Goal: Navigation & Orientation: Find specific page/section

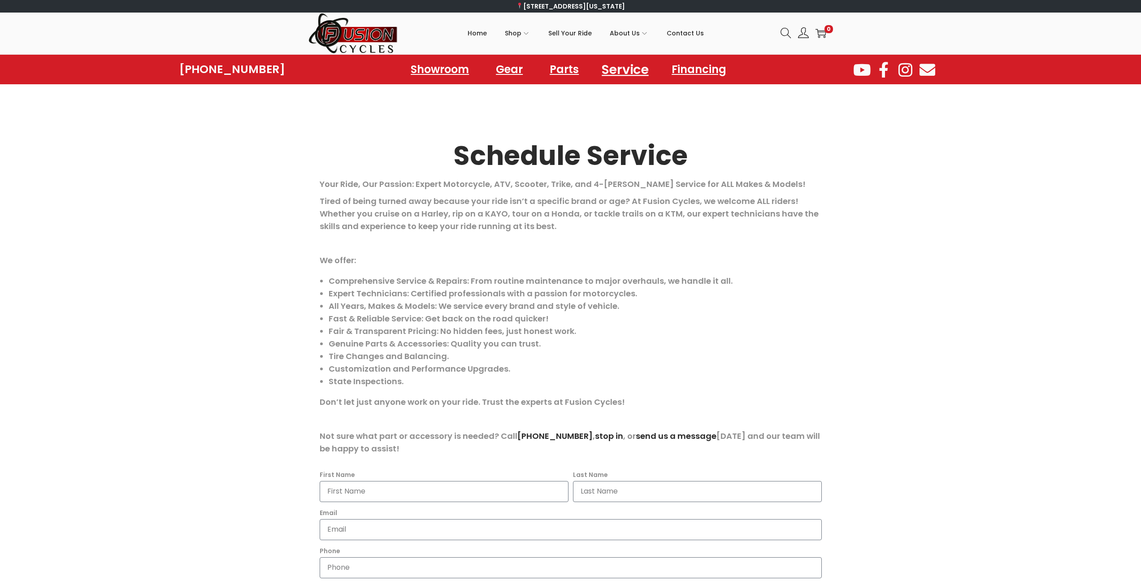
click at [608, 71] on link "Service" at bounding box center [625, 69] width 68 height 25
click at [622, 71] on link "Service" at bounding box center [625, 69] width 68 height 25
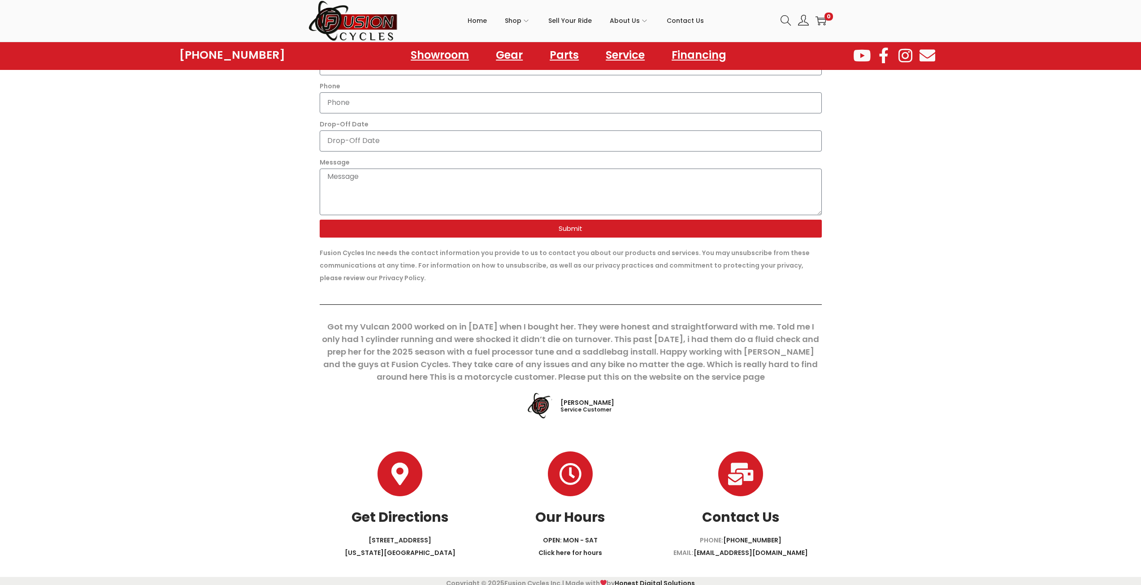
scroll to position [474, 0]
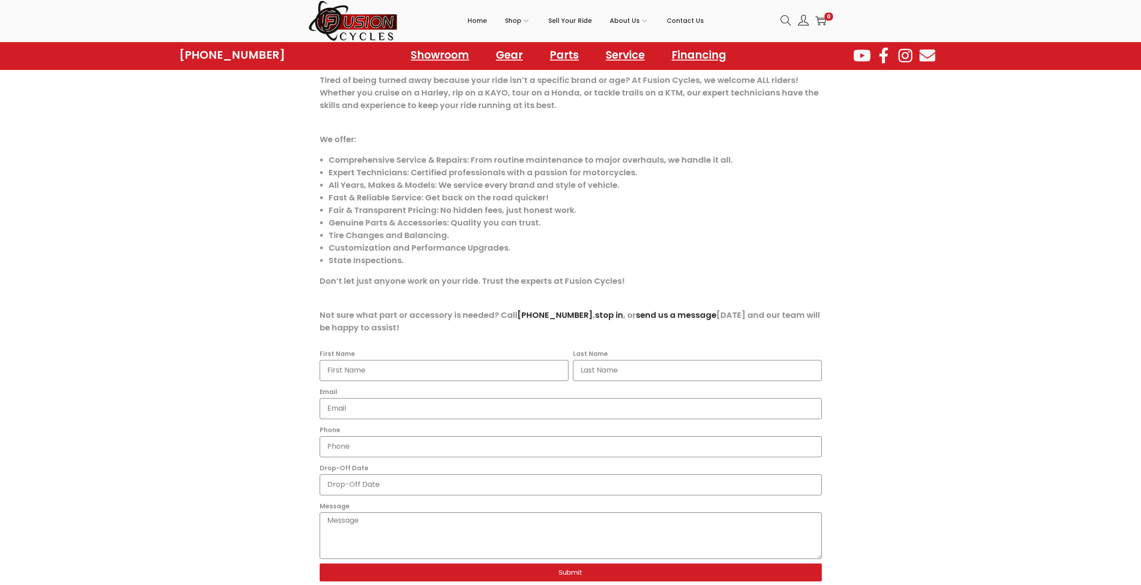
scroll to position [134, 0]
